Goal: Information Seeking & Learning: Learn about a topic

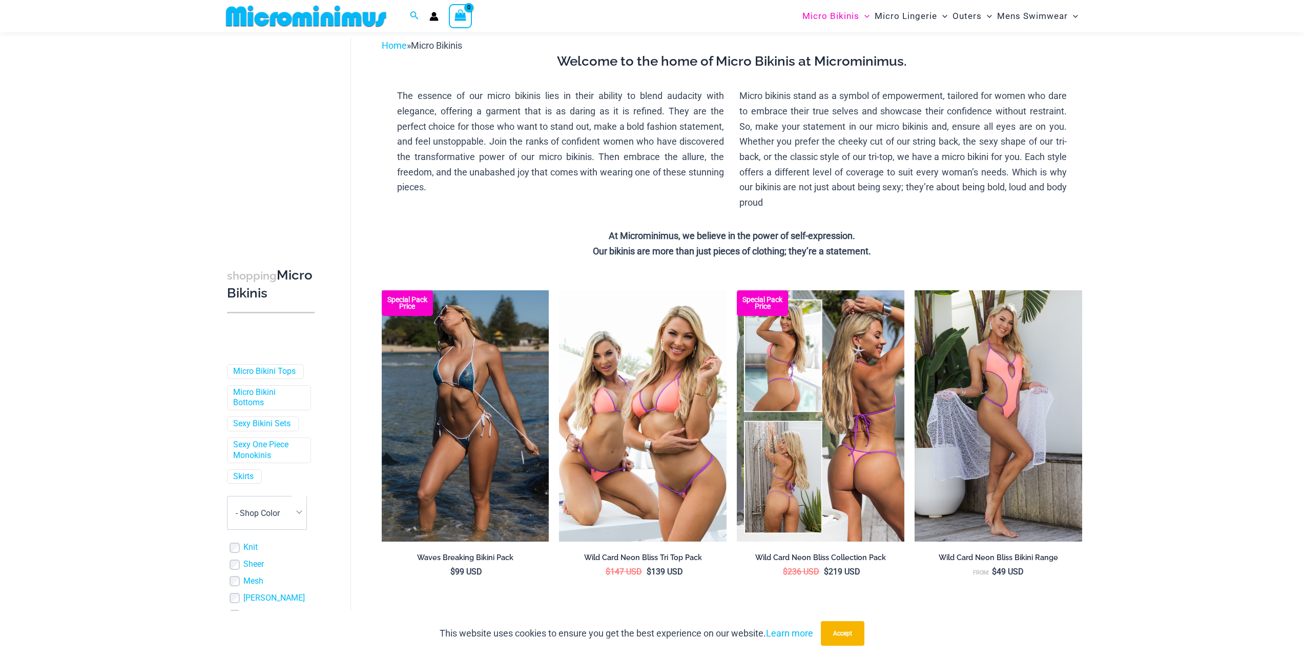
scroll to position [44, 0]
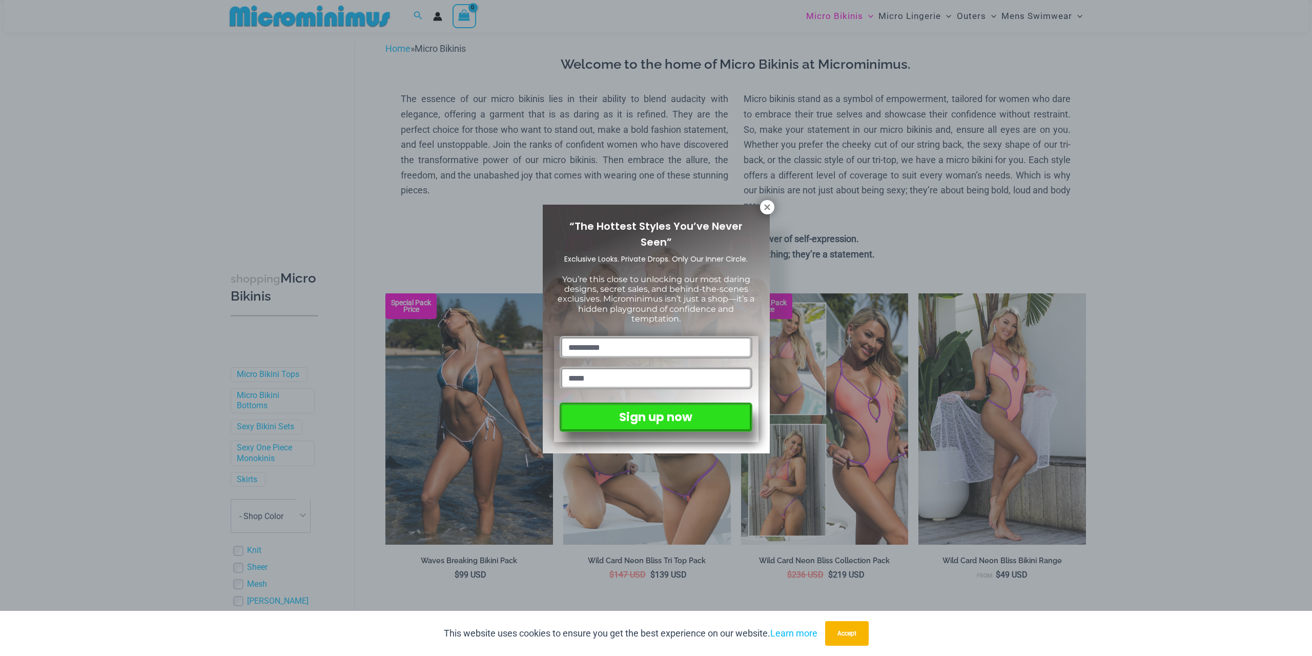
click at [1180, 371] on div "“The Hottest Styles You’ve Never Seen” Exclusive Looks. Private Drops. Only Our…" at bounding box center [656, 328] width 1312 height 656
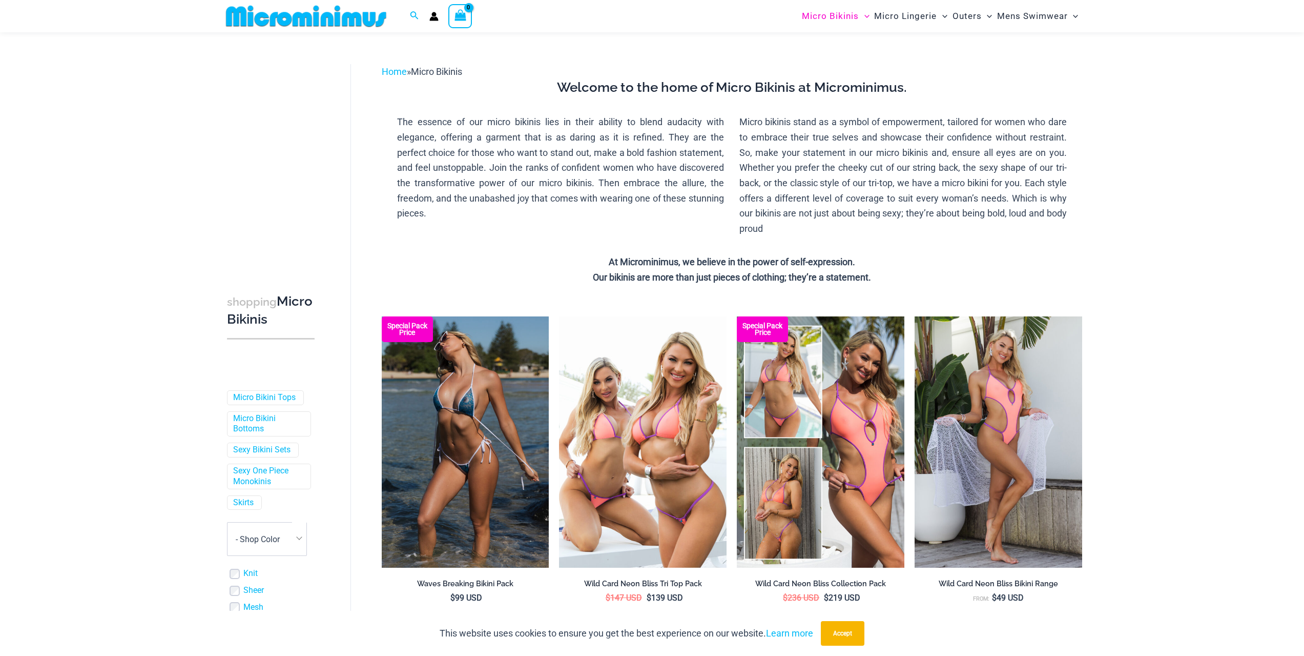
scroll to position [0, 0]
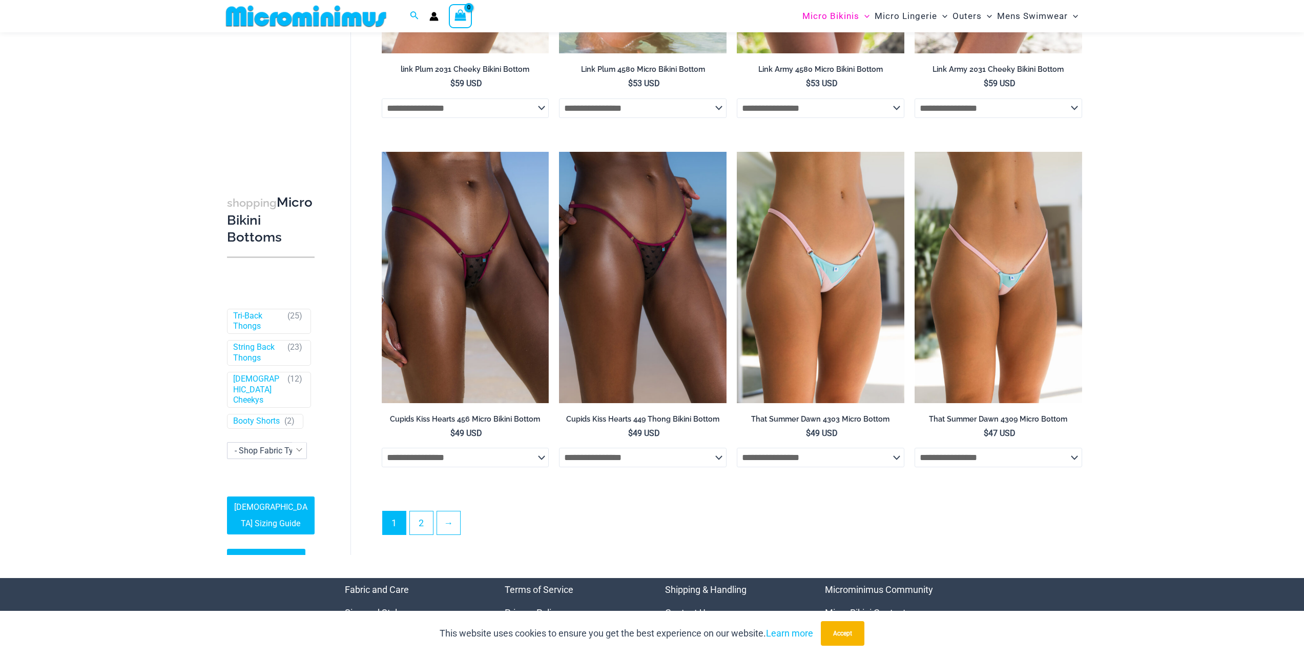
scroll to position [2965, 0]
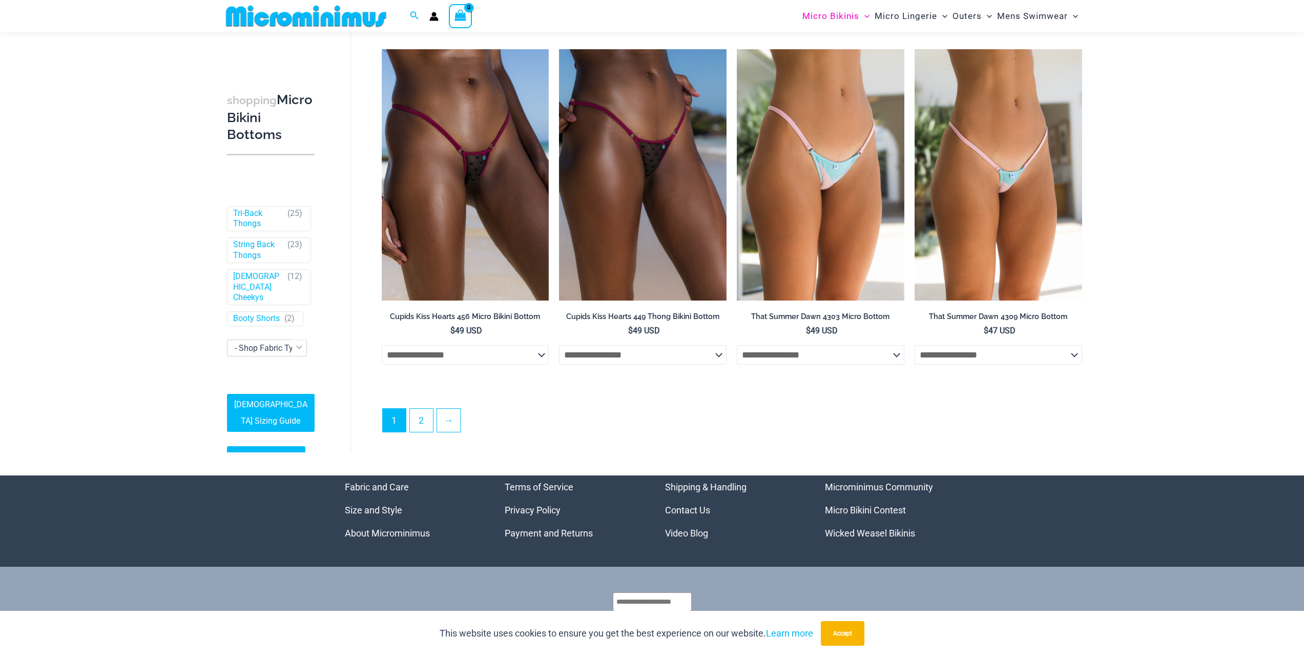
click at [467, 428] on ul "1 2 →" at bounding box center [732, 423] width 700 height 30
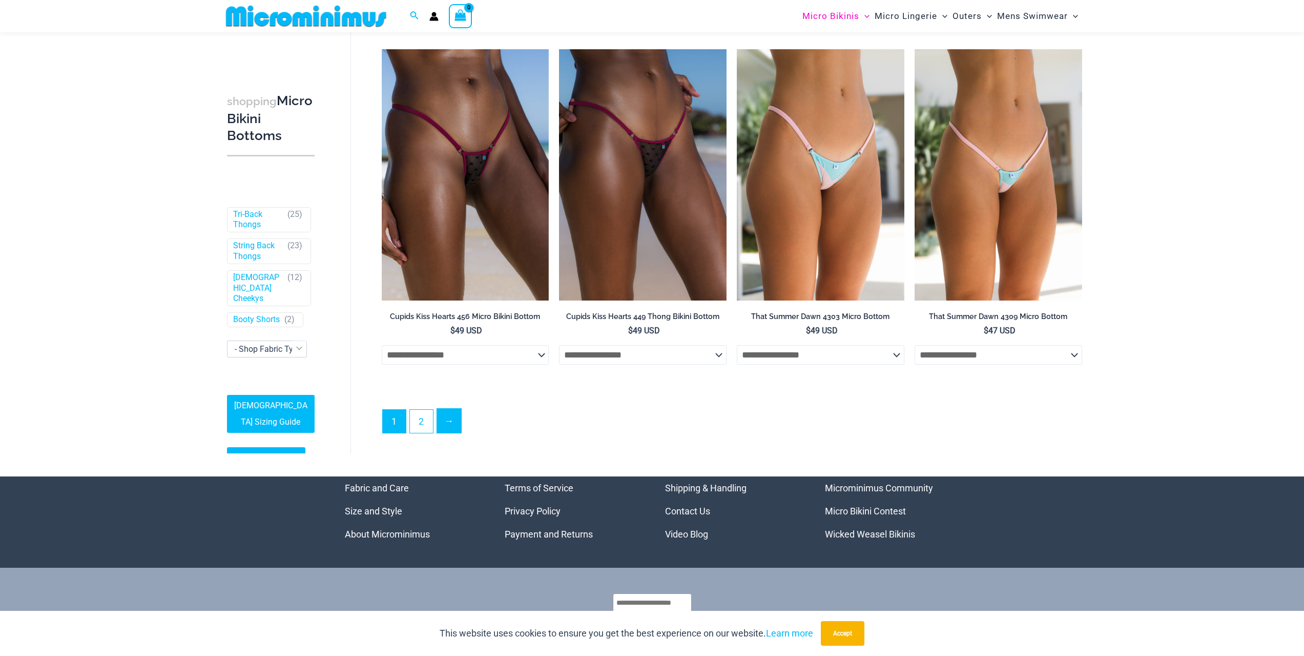
click at [444, 423] on link "→" at bounding box center [449, 421] width 24 height 24
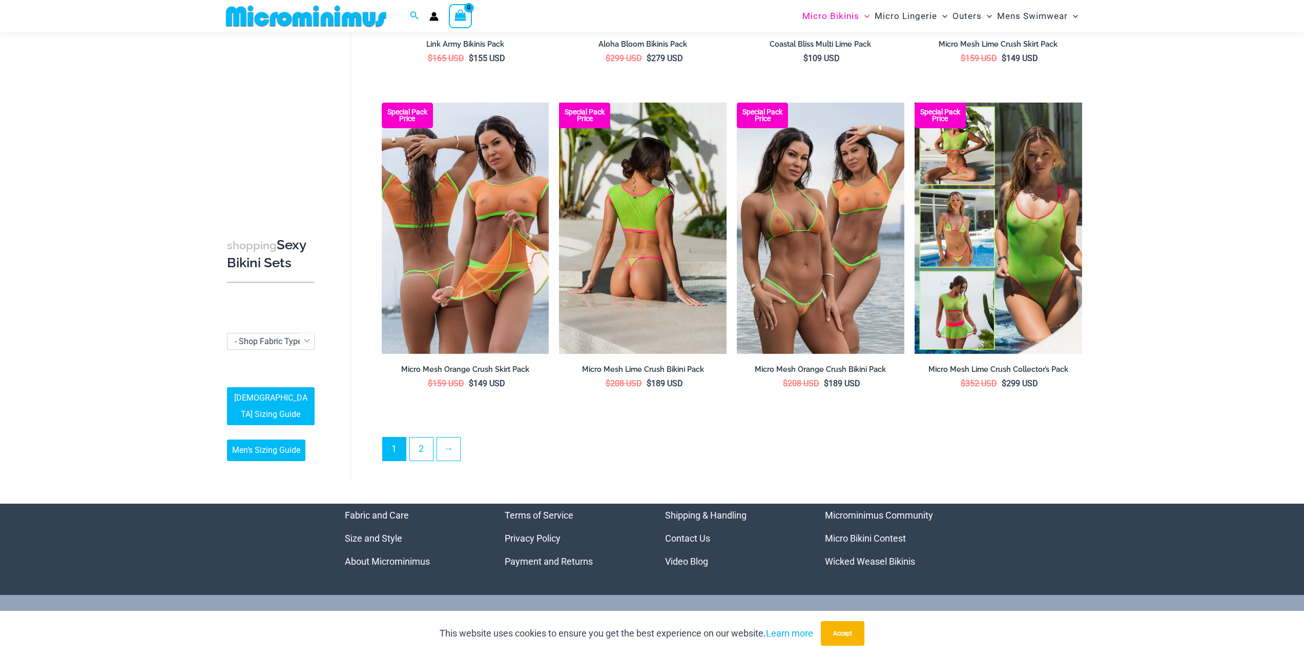
scroll to position [2289, 0]
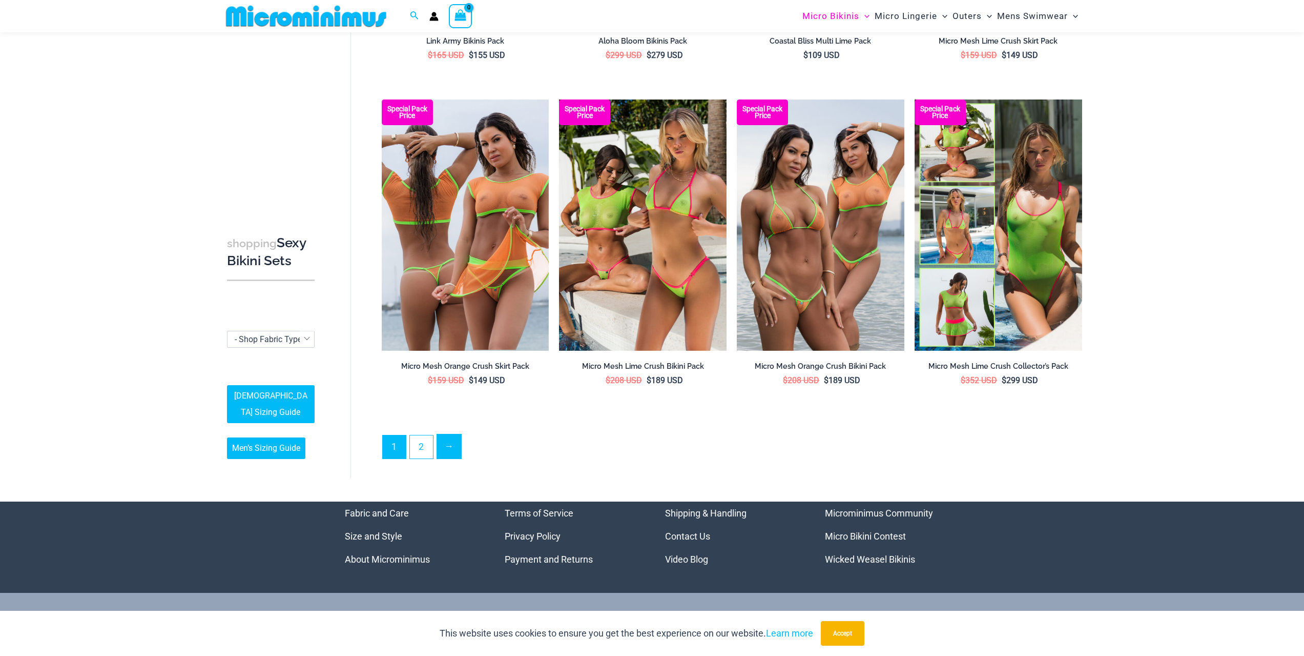
click at [441, 441] on link "→" at bounding box center [449, 446] width 24 height 24
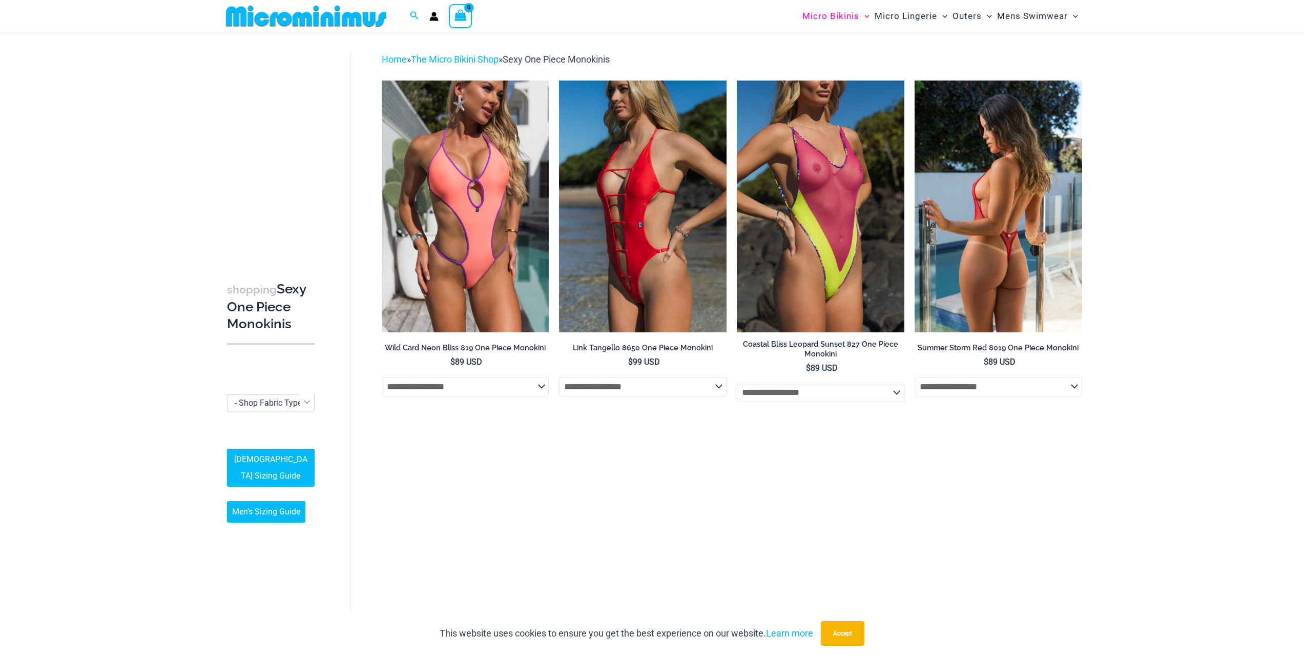
scroll to position [94, 0]
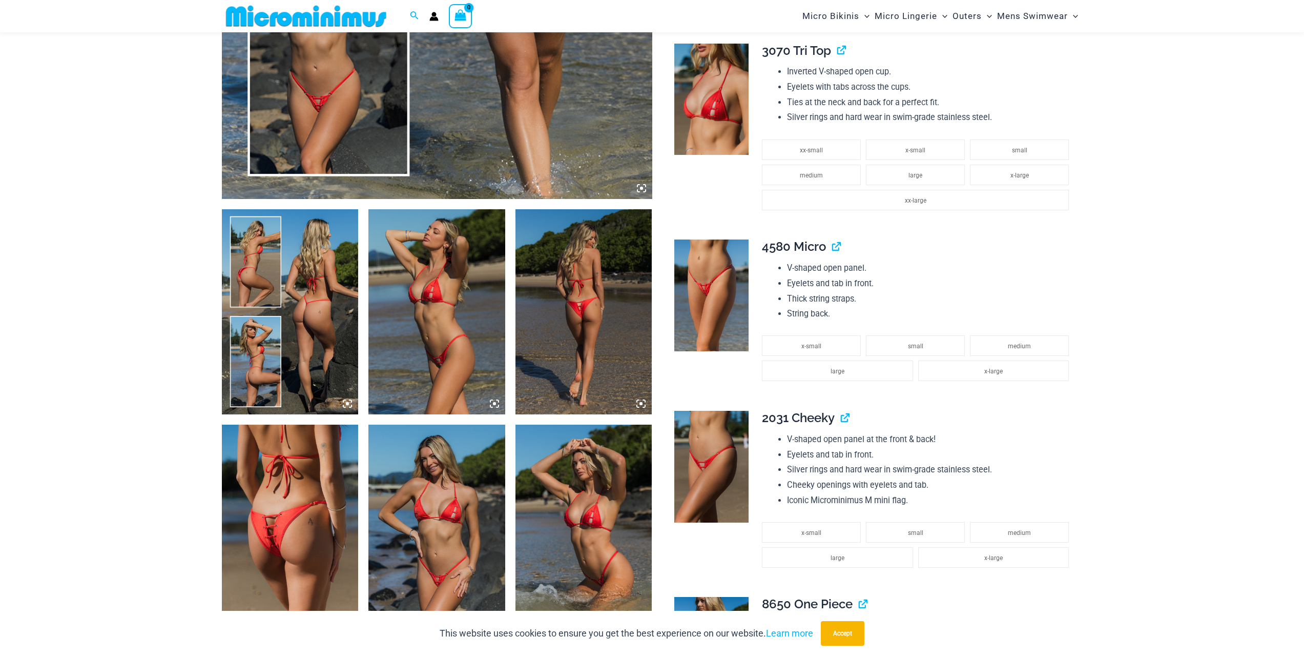
scroll to position [556, 0]
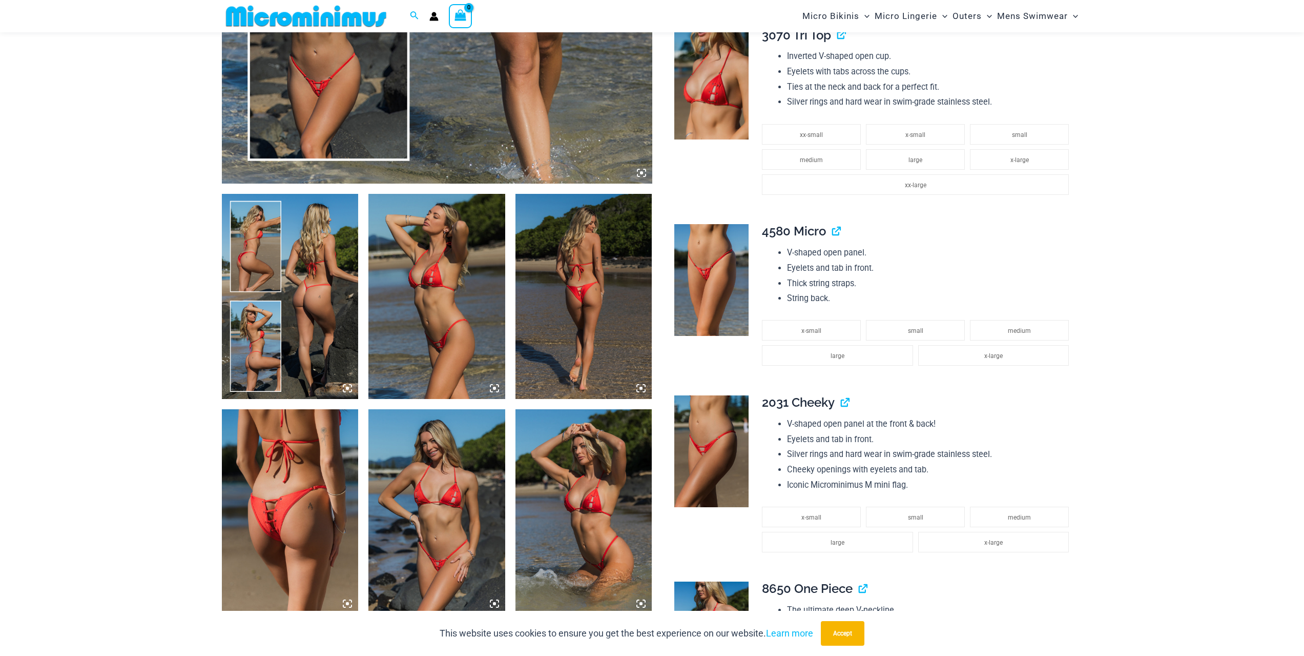
click at [582, 287] on img at bounding box center [584, 296] width 137 height 205
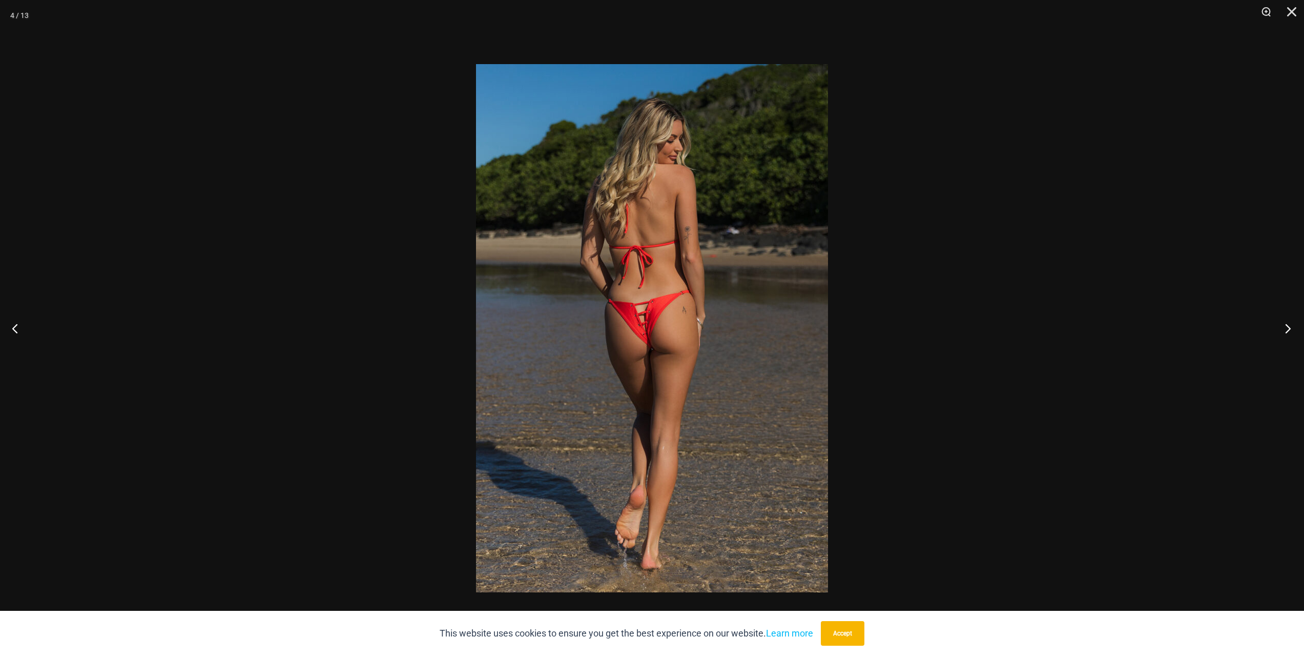
click at [1280, 330] on button "Next" at bounding box center [1285, 327] width 38 height 51
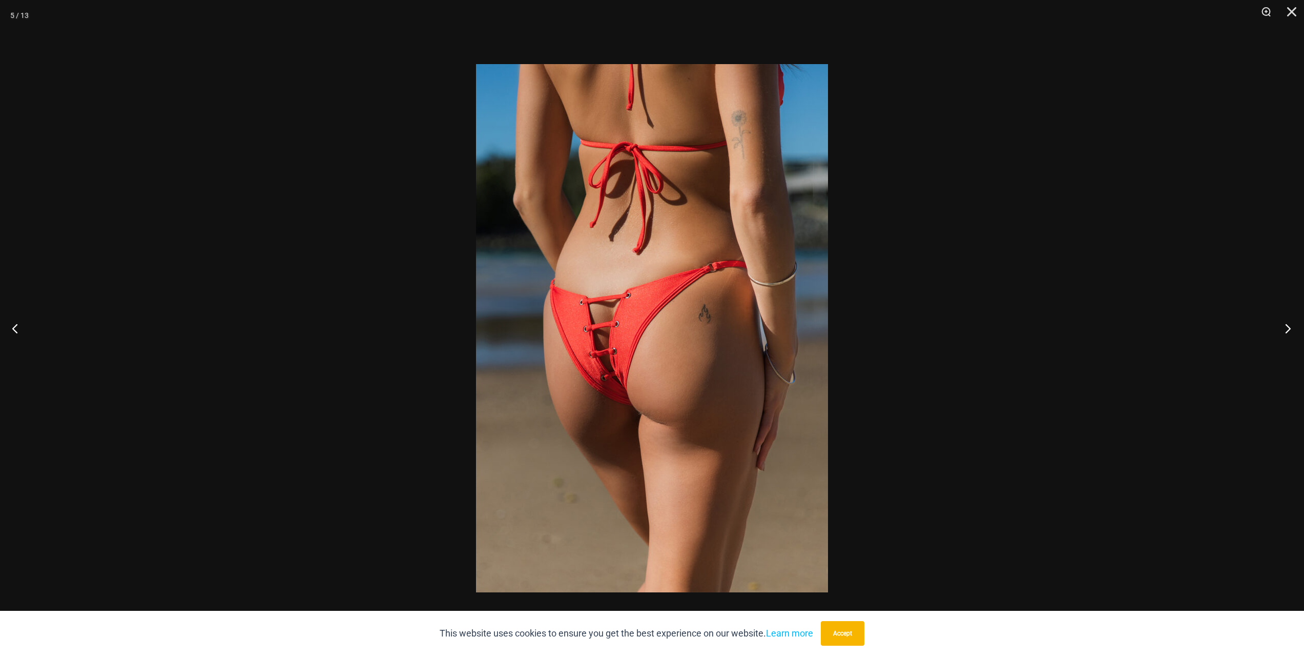
click at [1280, 330] on button "Next" at bounding box center [1285, 327] width 38 height 51
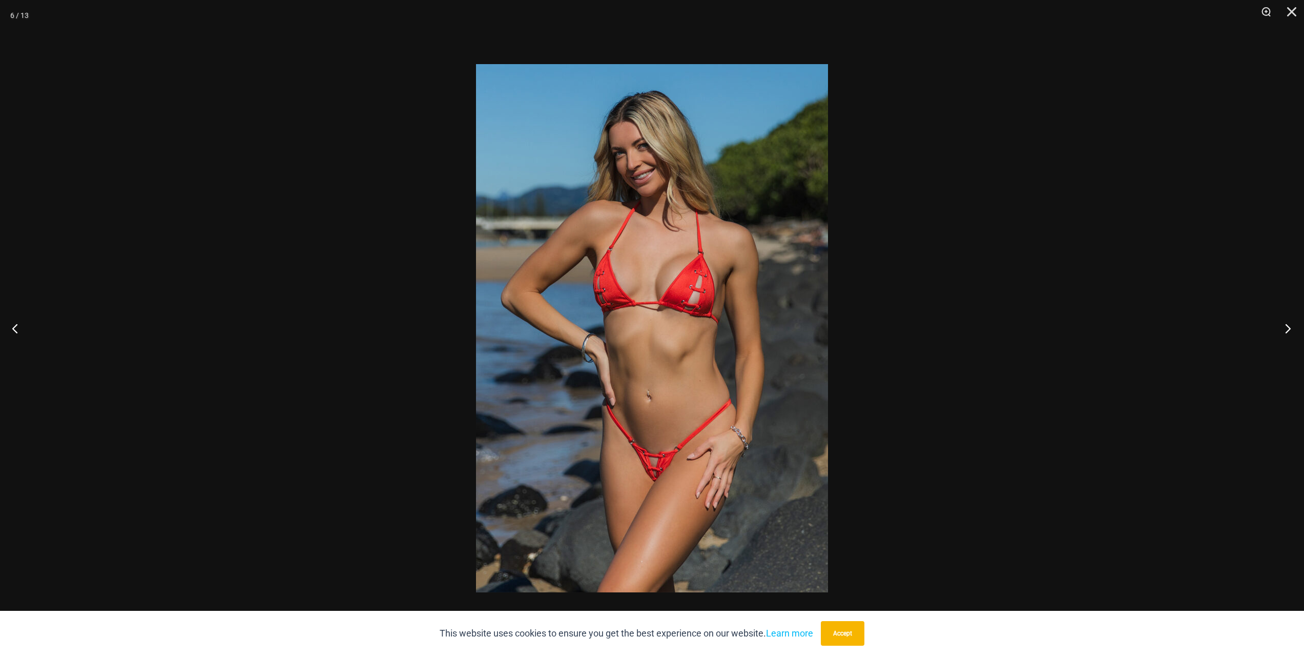
click at [1281, 330] on button "Next" at bounding box center [1285, 327] width 38 height 51
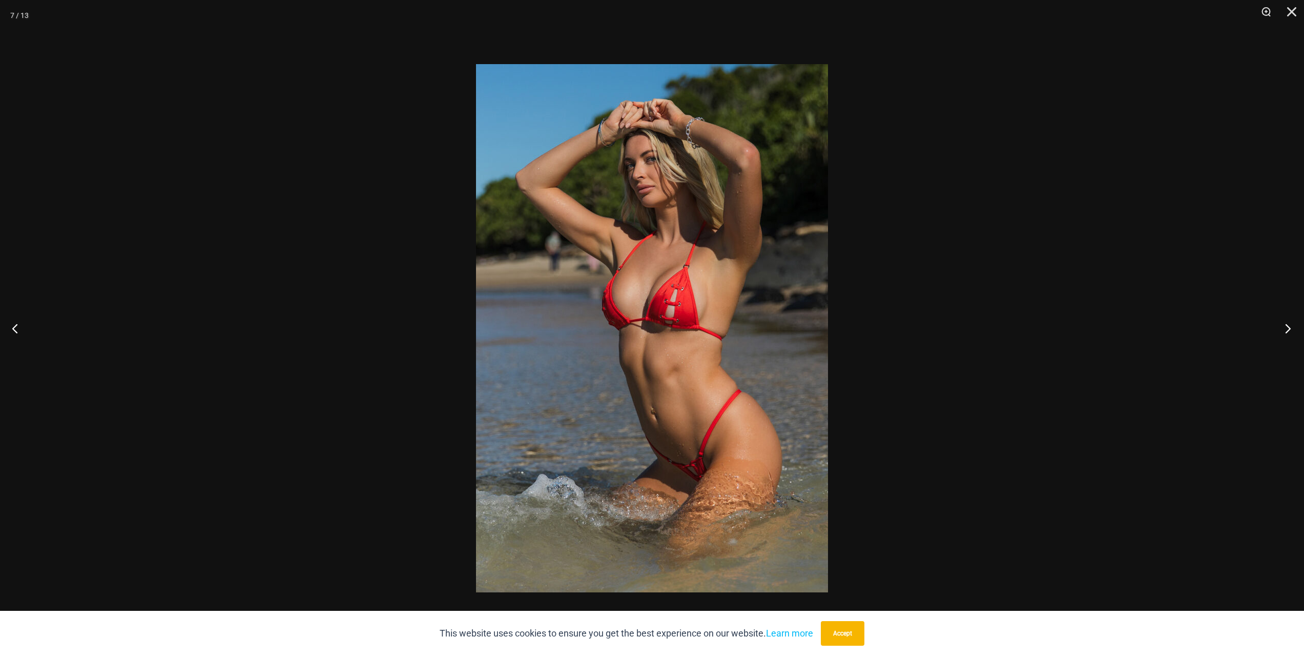
click at [1281, 330] on button "Next" at bounding box center [1285, 327] width 38 height 51
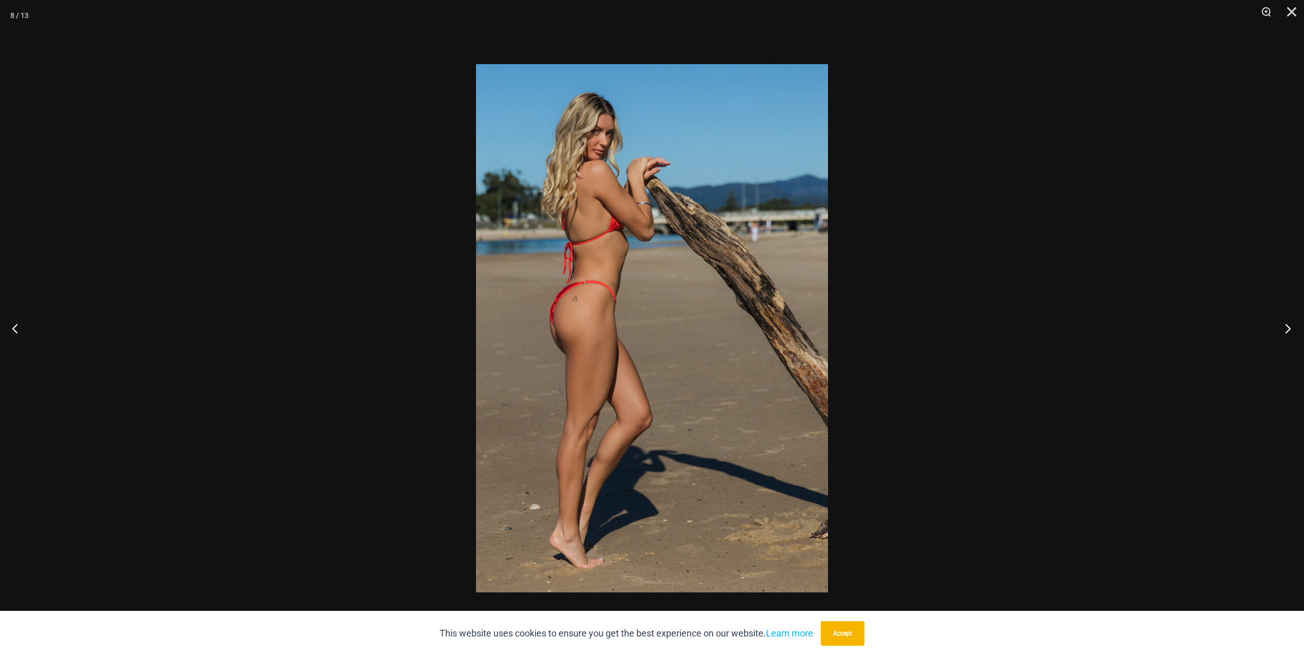
click at [1281, 325] on button "Next" at bounding box center [1285, 327] width 38 height 51
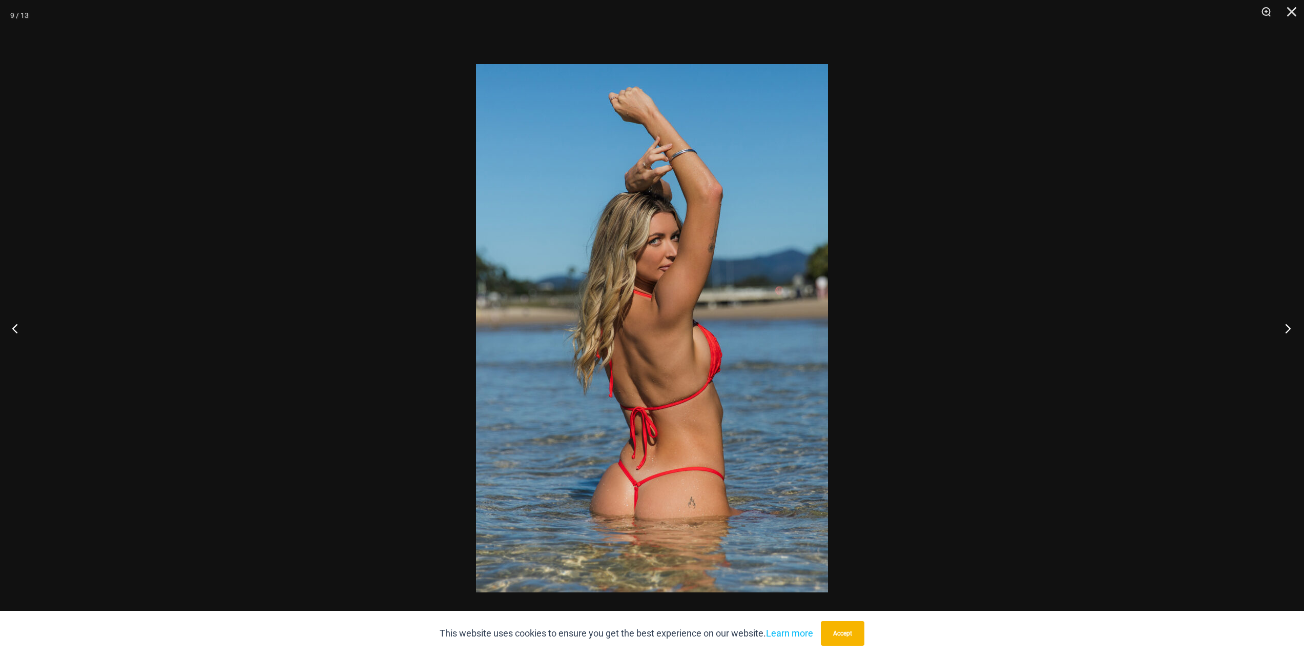
click at [1281, 325] on button "Next" at bounding box center [1285, 327] width 38 height 51
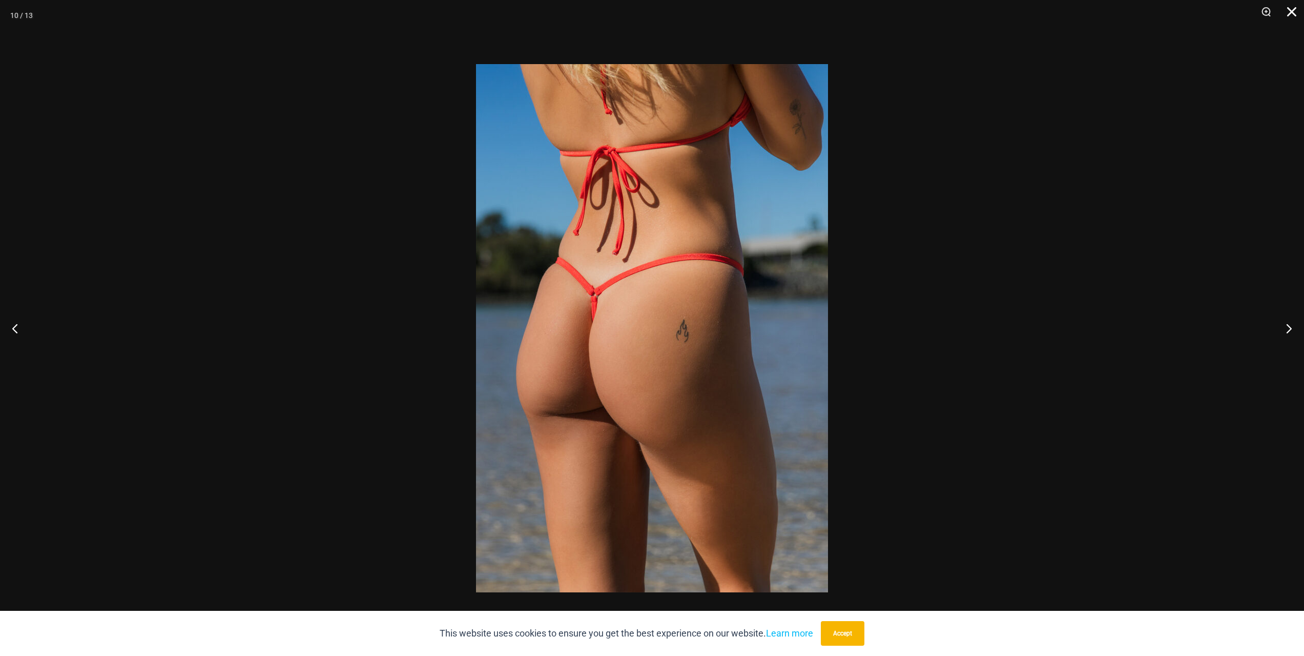
click at [1289, 21] on button "Close" at bounding box center [1289, 15] width 26 height 31
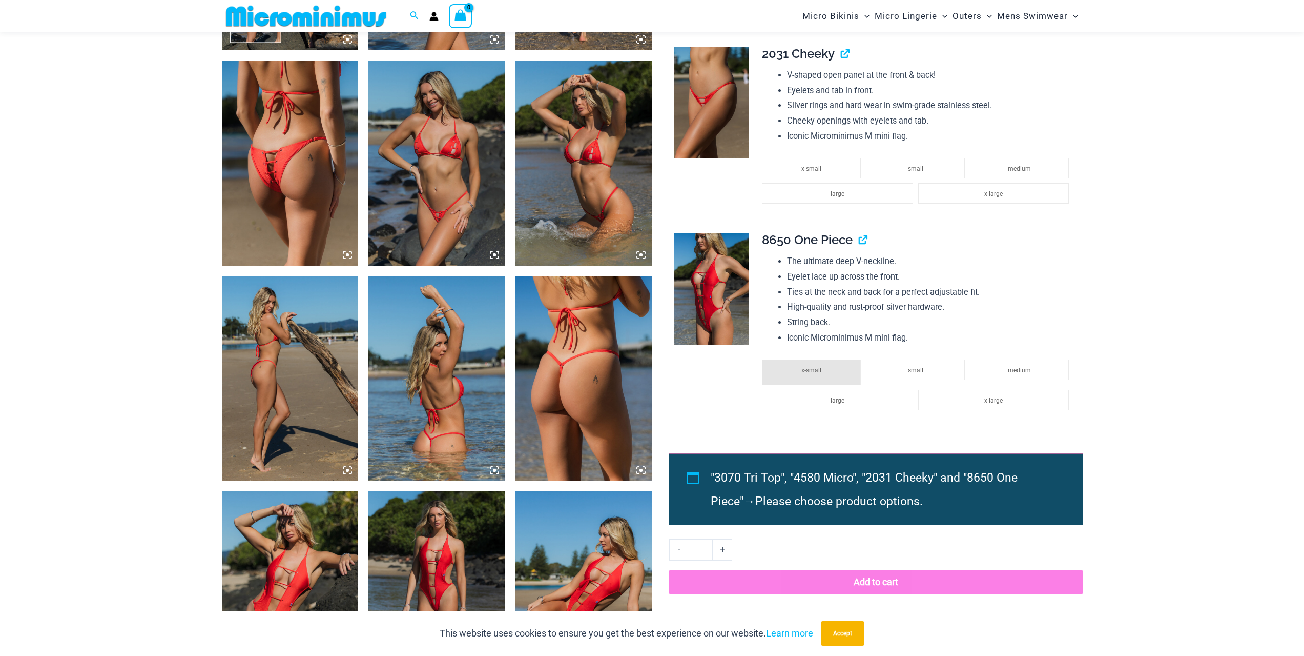
scroll to position [1119, 0]
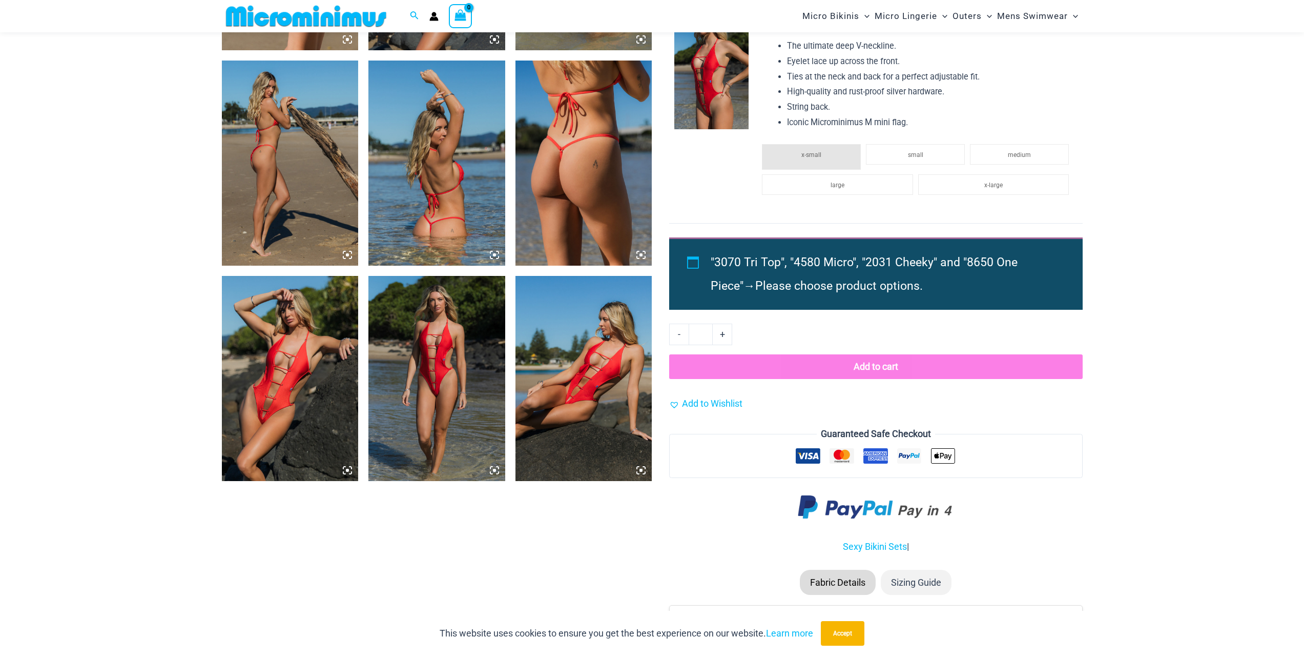
click at [455, 369] on img at bounding box center [437, 378] width 137 height 205
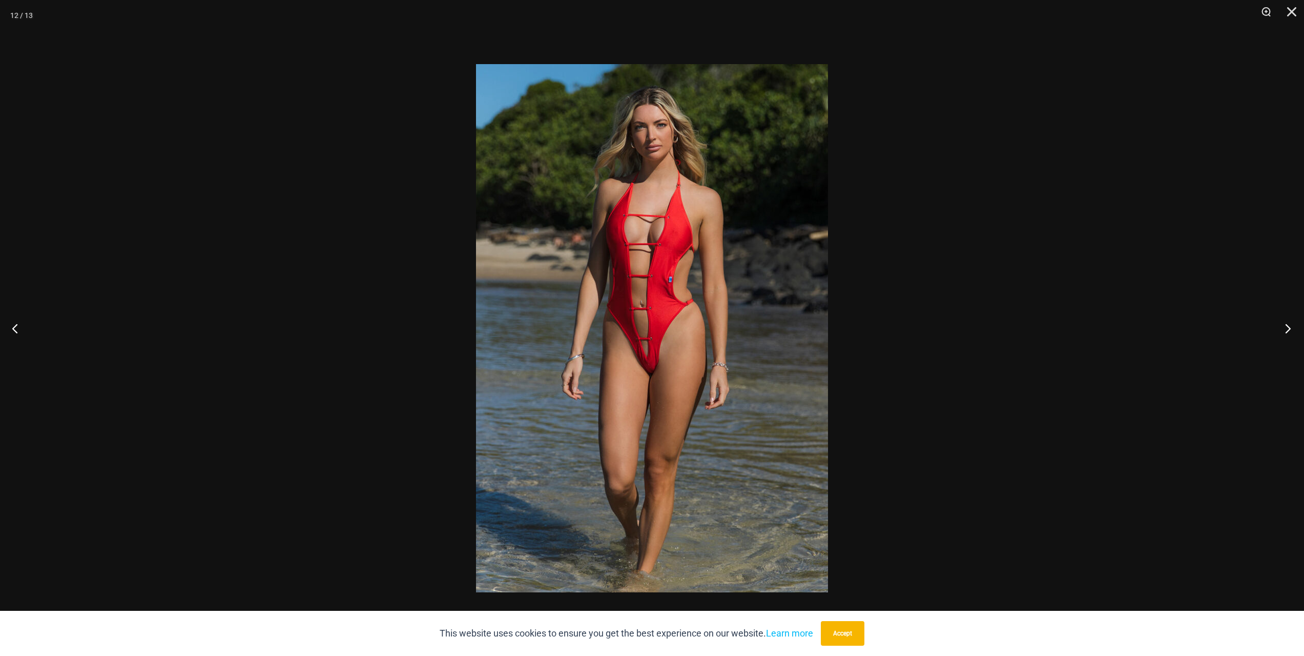
click at [1289, 326] on button "Next" at bounding box center [1285, 327] width 38 height 51
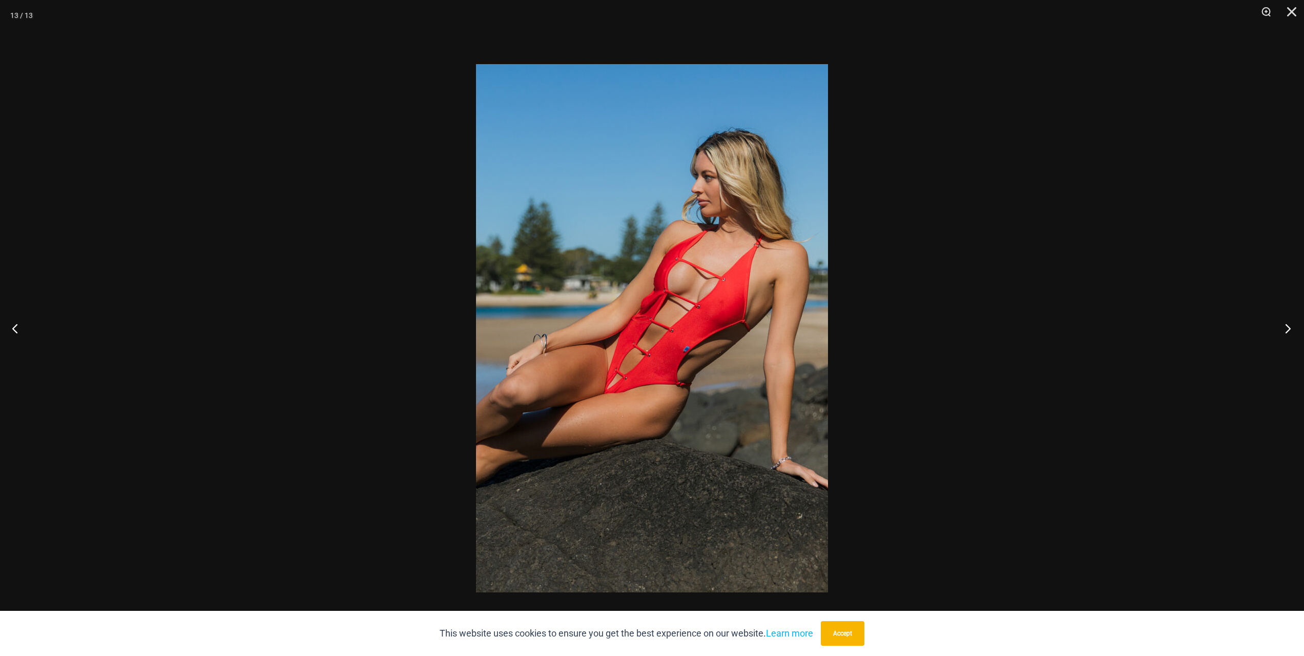
click at [1289, 326] on button "Next" at bounding box center [1285, 327] width 38 height 51
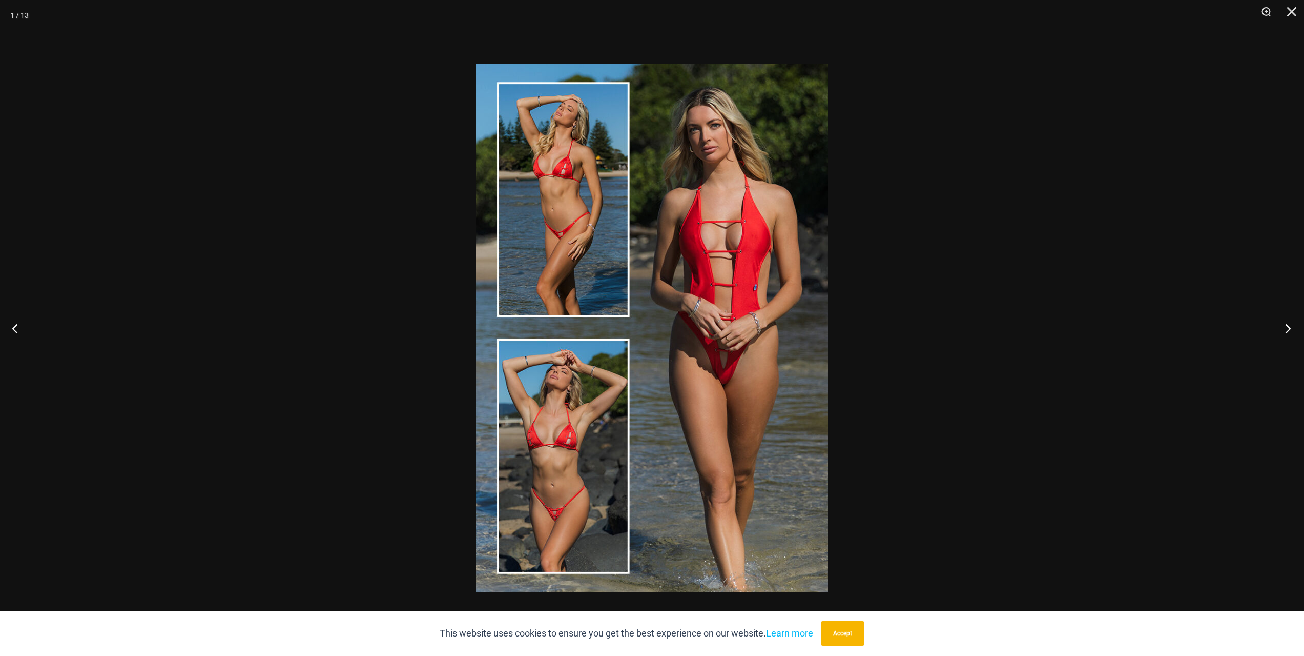
click at [1289, 326] on button "Next" at bounding box center [1285, 327] width 38 height 51
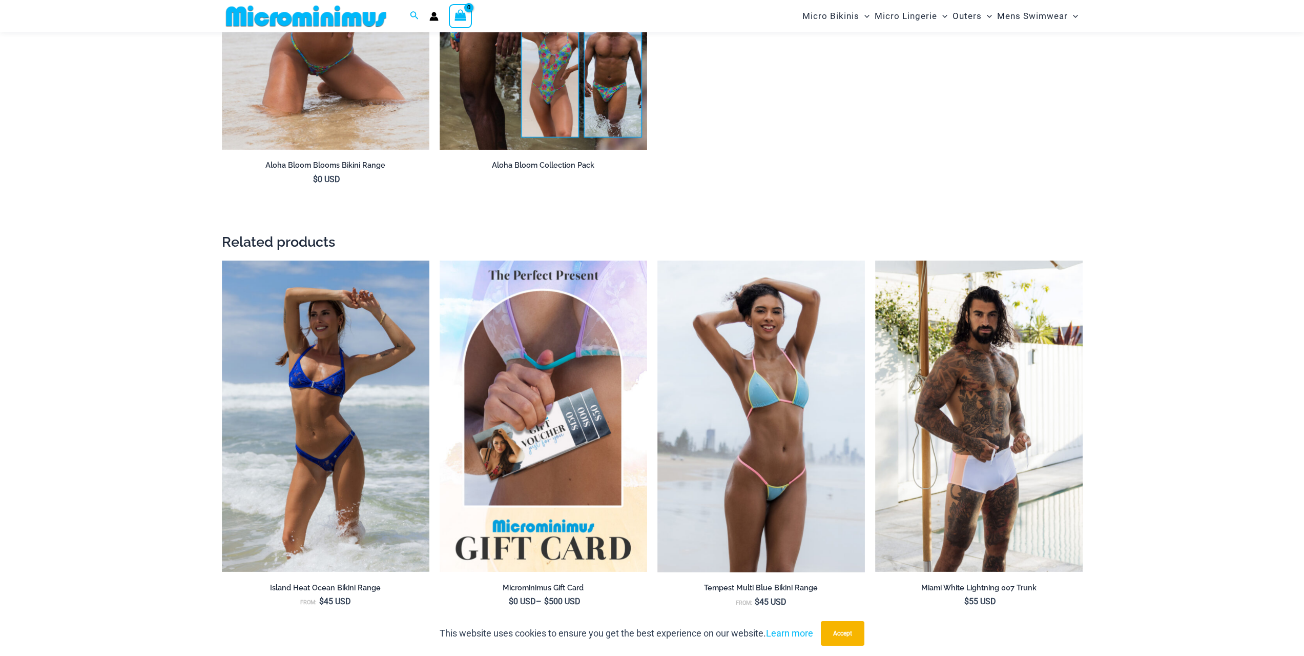
scroll to position [1170, 0]
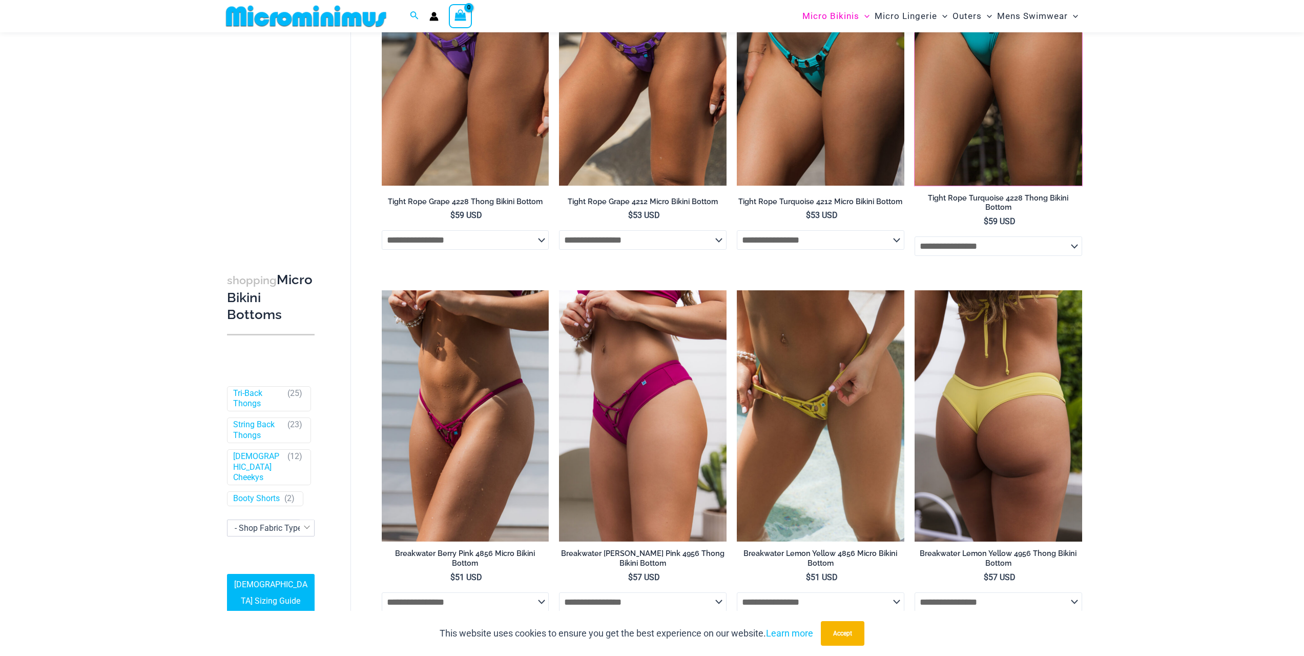
scroll to position [561, 0]
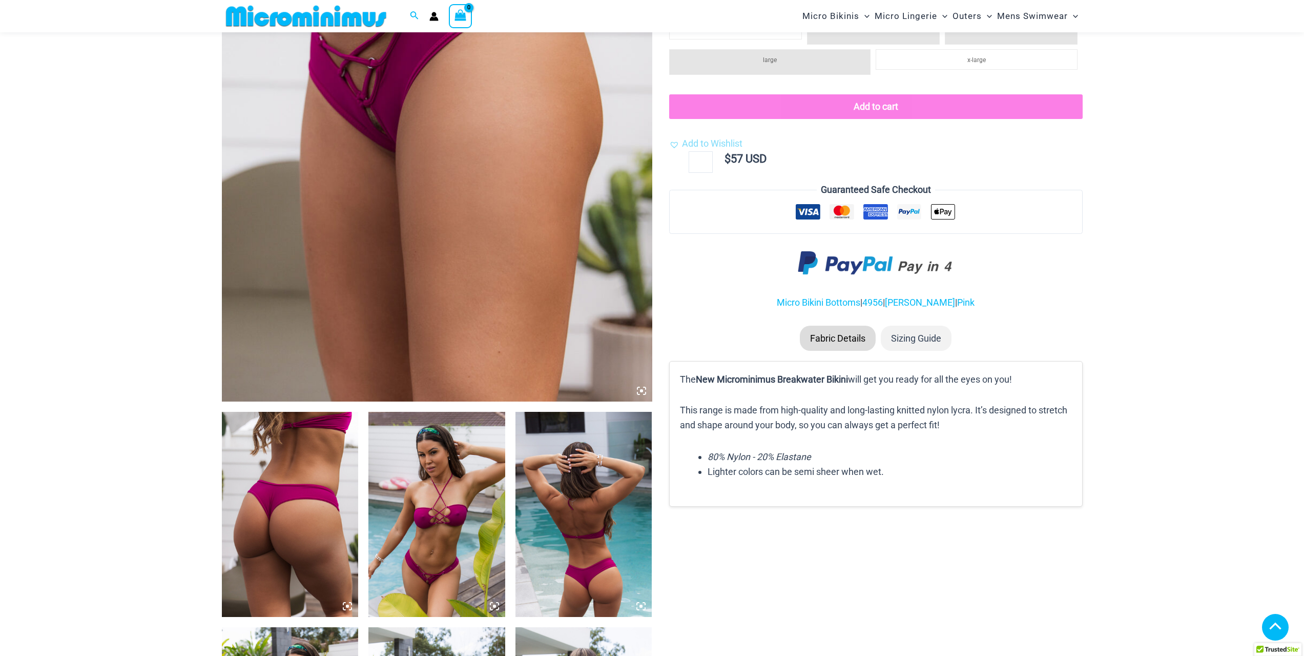
scroll to position [402, 0]
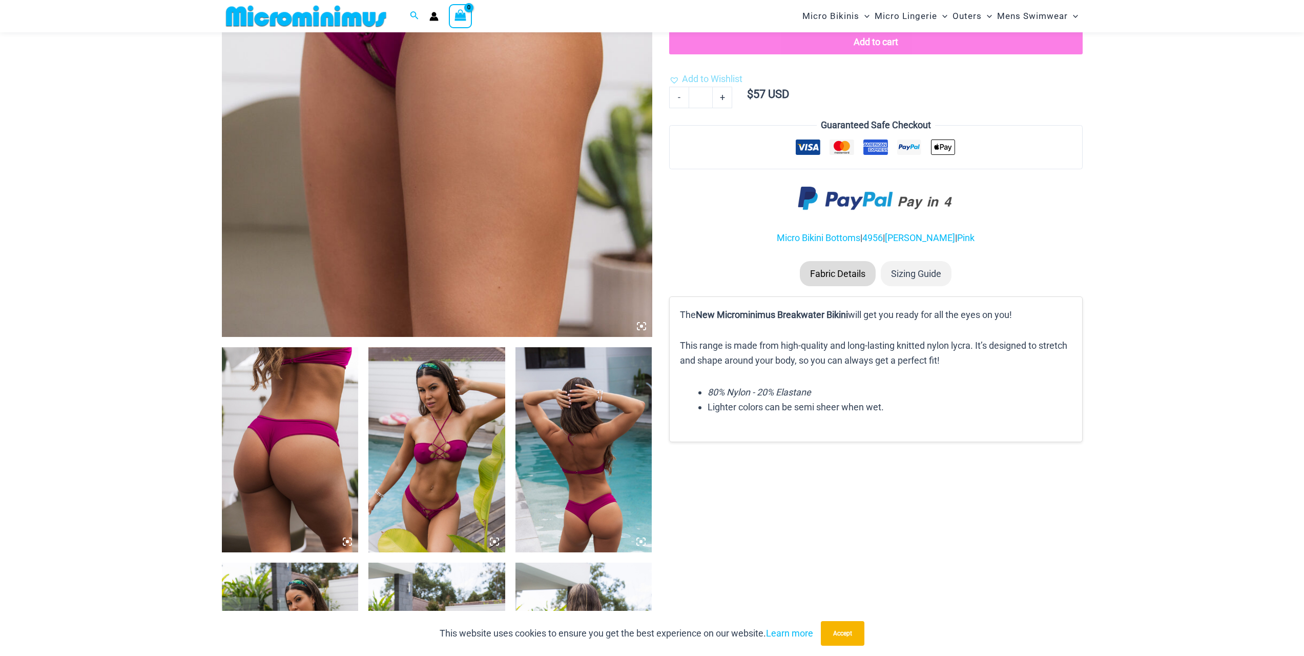
click at [447, 448] on img at bounding box center [437, 449] width 137 height 205
